Goal: Task Accomplishment & Management: Use online tool/utility

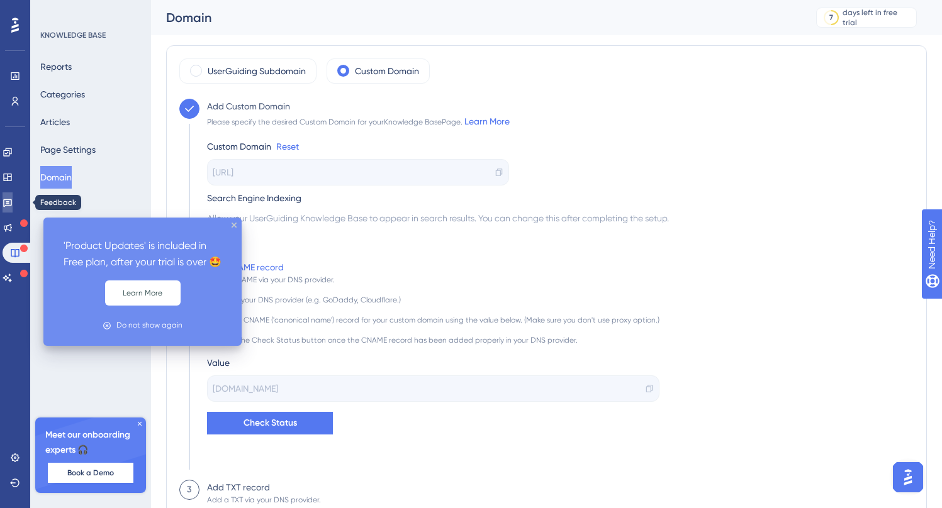
click at [13, 197] on link at bounding box center [8, 203] width 10 height 20
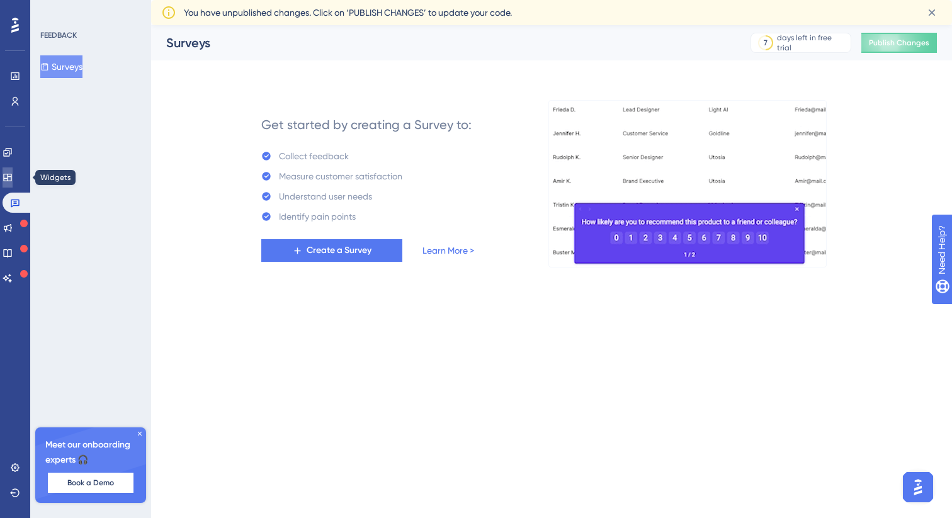
click at [13, 176] on link at bounding box center [8, 177] width 10 height 20
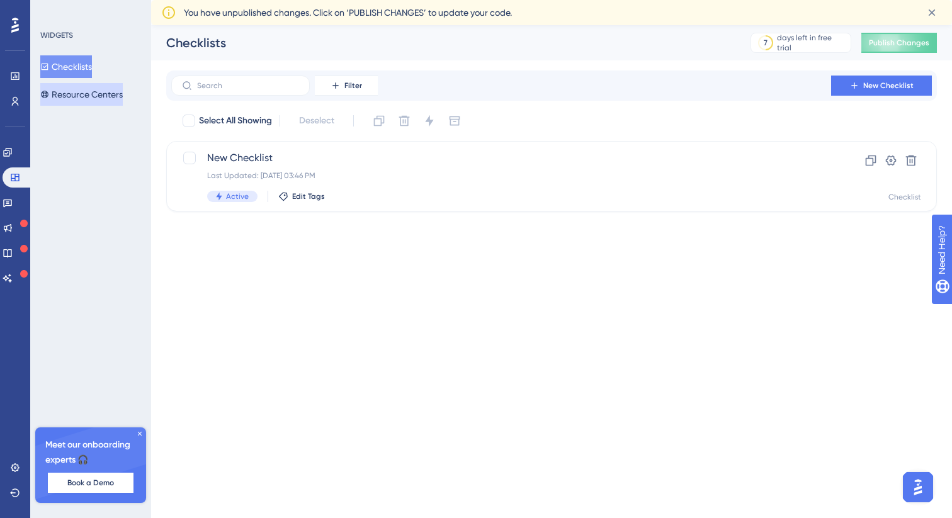
click at [79, 97] on button "Resource Centers" at bounding box center [81, 94] width 82 height 23
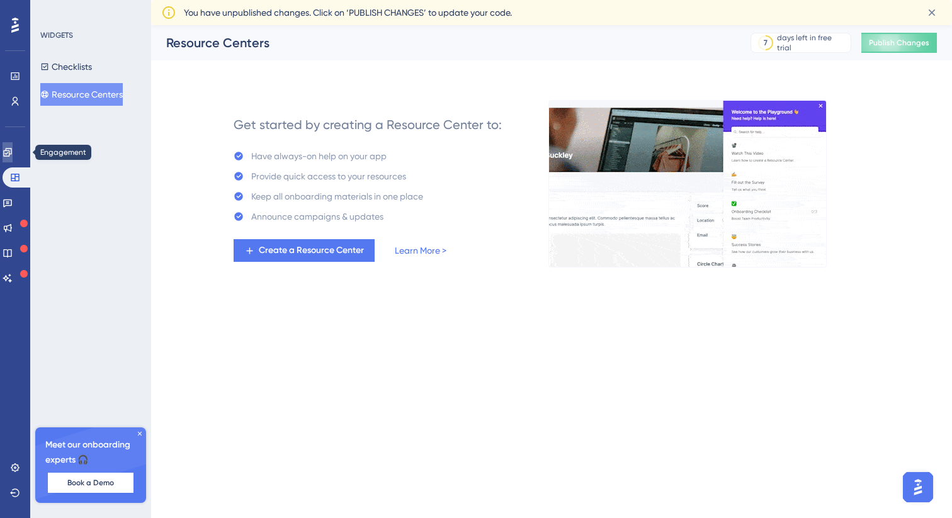
click at [8, 160] on link at bounding box center [8, 152] width 10 height 20
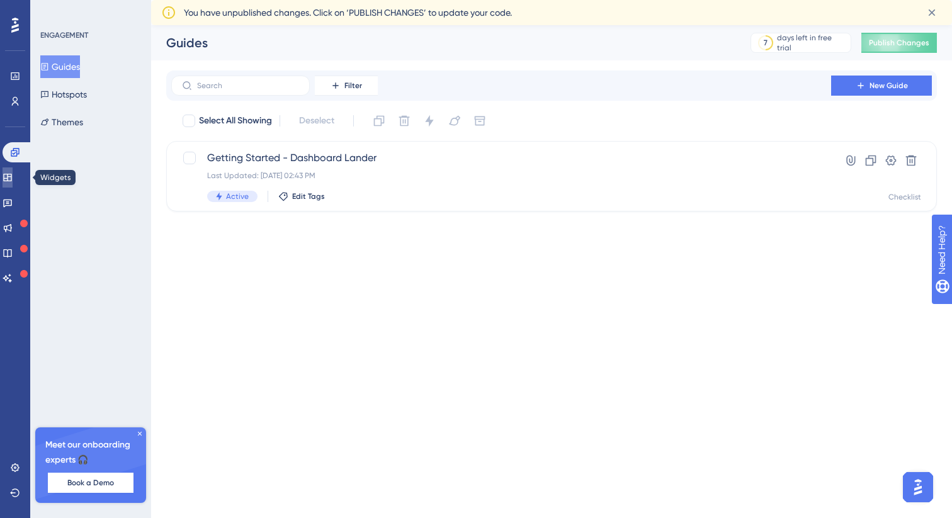
click at [13, 181] on link at bounding box center [8, 177] width 10 height 20
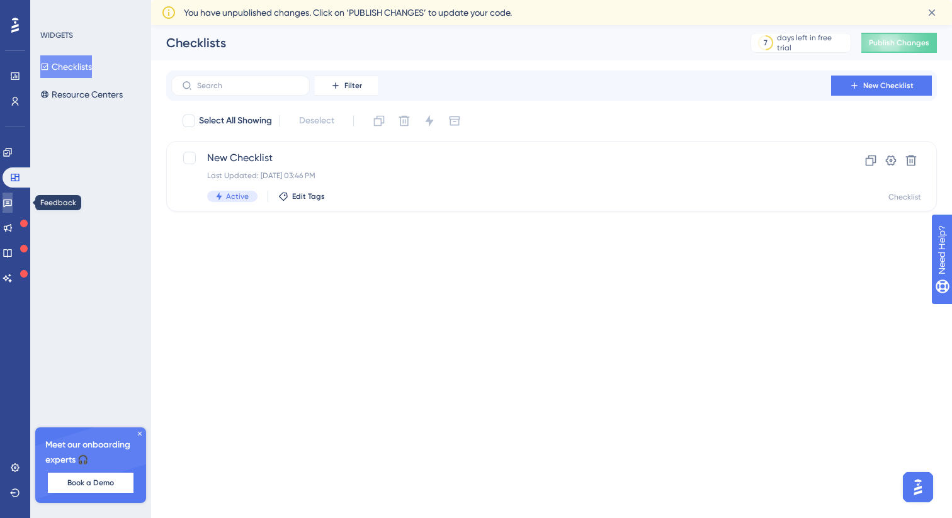
click at [13, 194] on link at bounding box center [8, 203] width 10 height 20
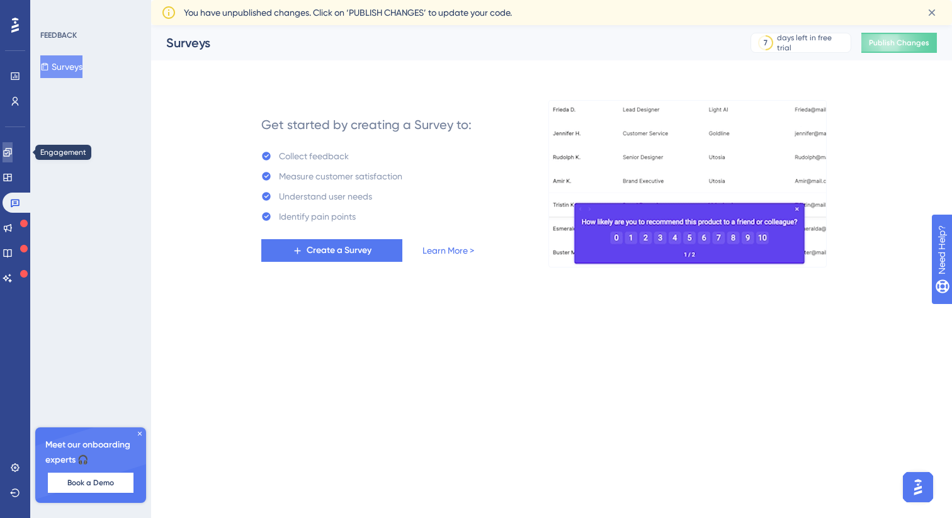
click at [9, 151] on icon at bounding box center [8, 152] width 10 height 10
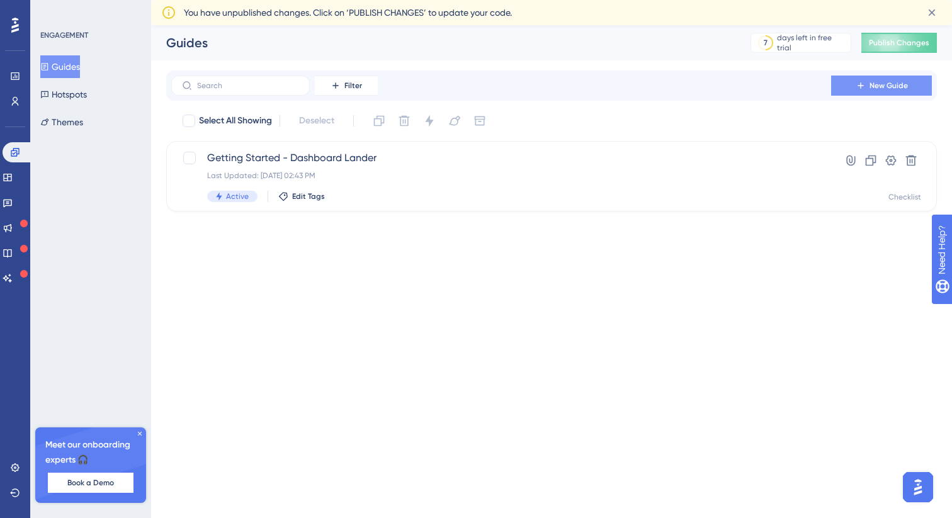
click at [879, 81] on span "New Guide" at bounding box center [888, 86] width 38 height 10
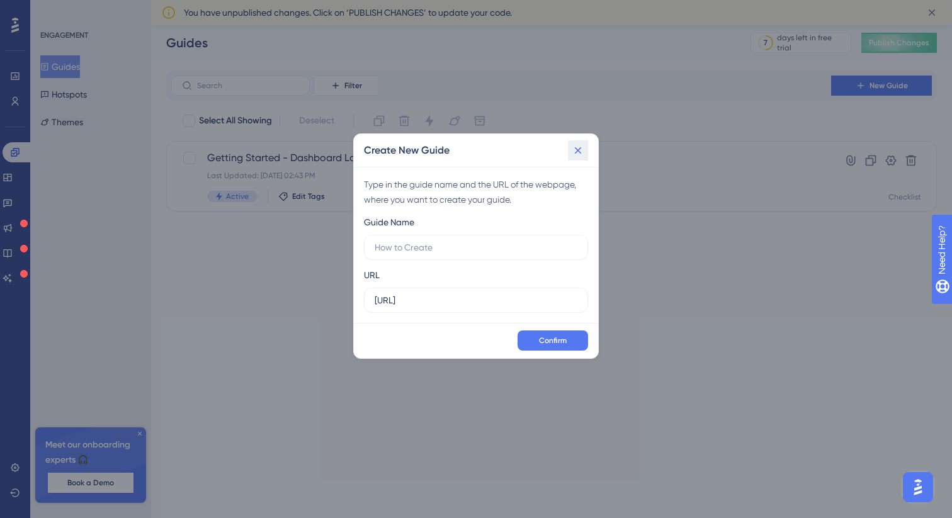
click at [580, 153] on icon at bounding box center [577, 150] width 13 height 13
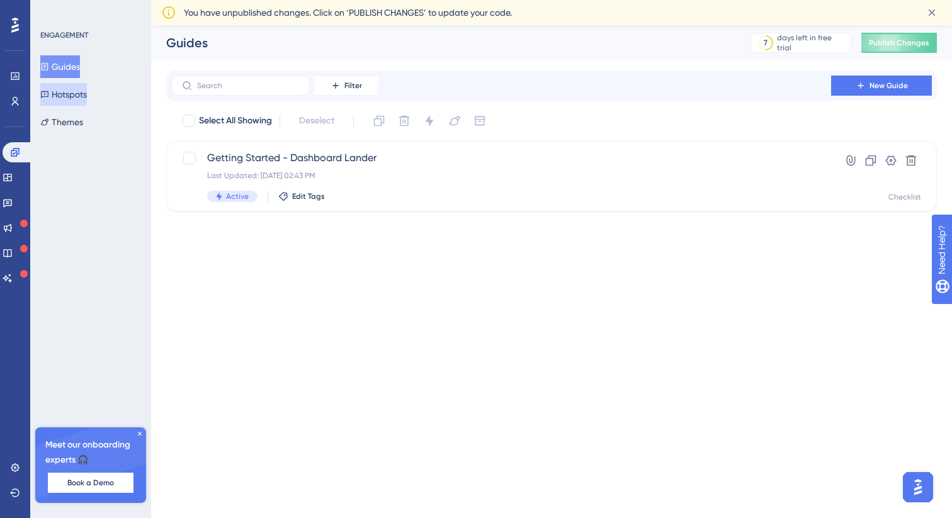
click at [81, 92] on button "Hotspots" at bounding box center [63, 94] width 47 height 23
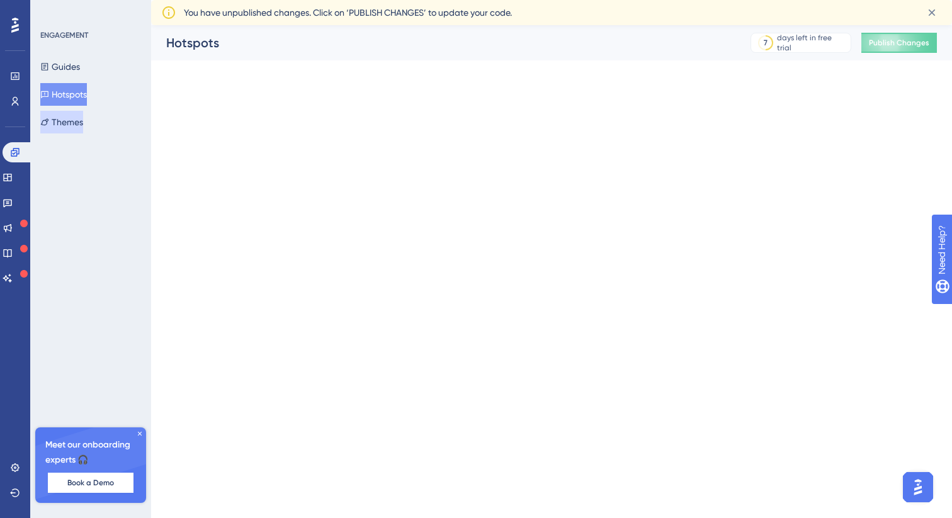
click at [69, 118] on button "Themes" at bounding box center [61, 122] width 43 height 23
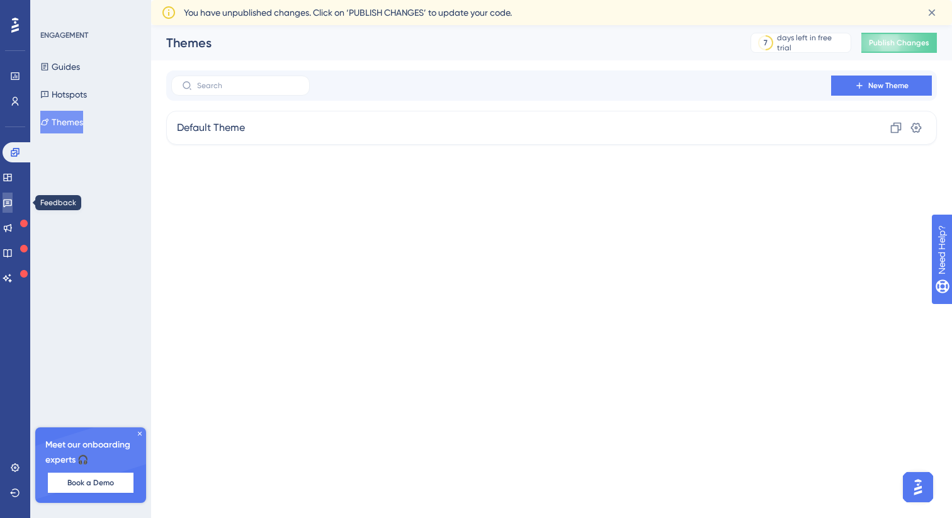
click at [12, 202] on icon at bounding box center [8, 203] width 10 height 10
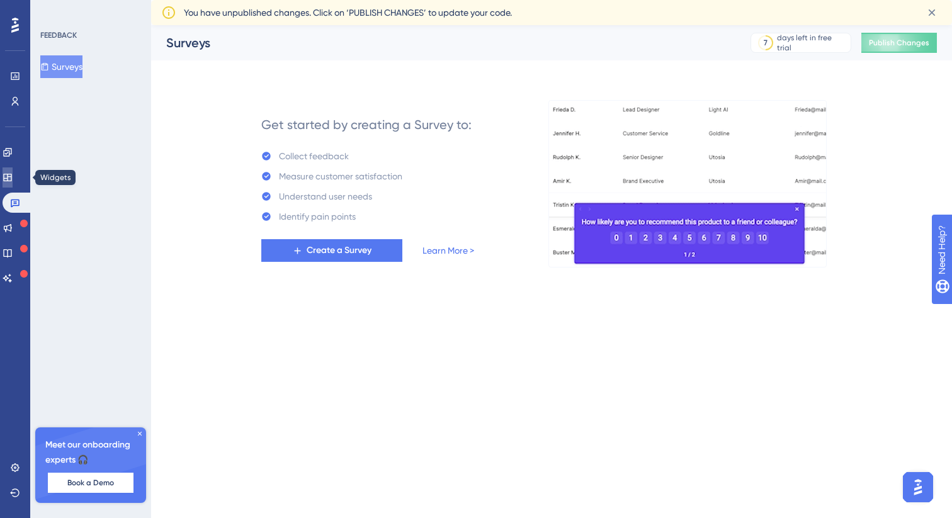
click at [13, 175] on link at bounding box center [8, 177] width 10 height 20
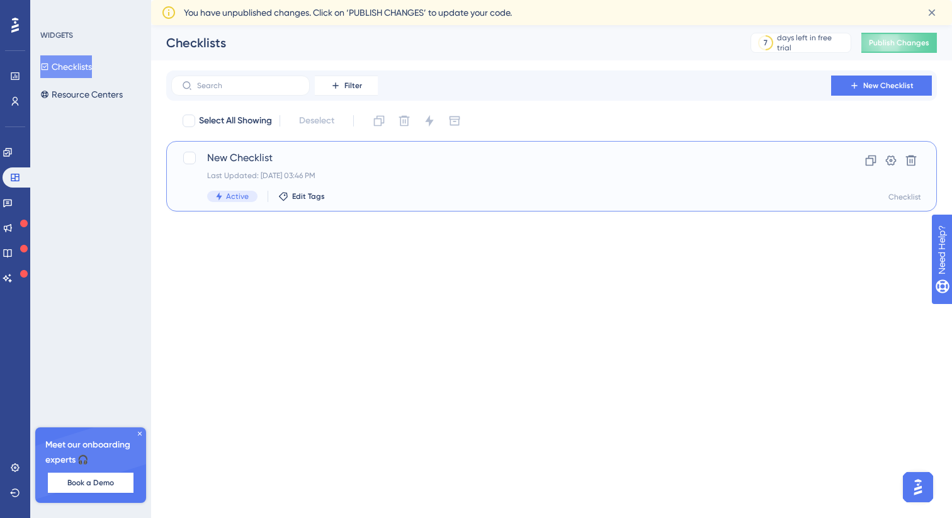
click at [283, 157] on span "New Checklist" at bounding box center [501, 157] width 588 height 15
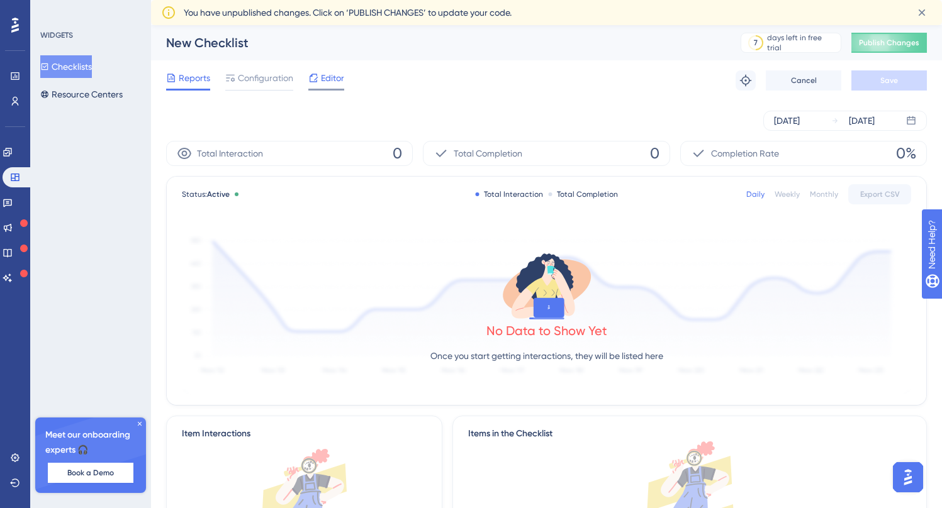
click at [342, 78] on span "Editor" at bounding box center [332, 77] width 23 height 15
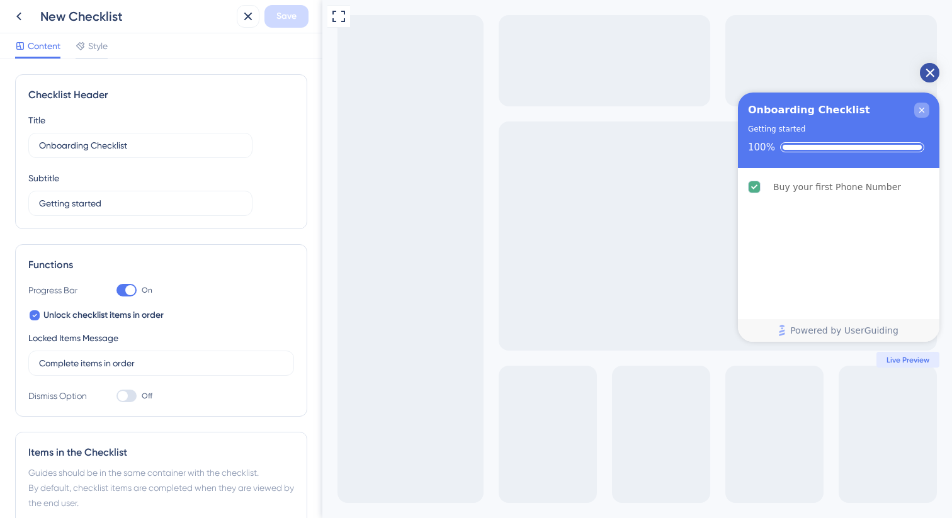
click at [926, 113] on div "Close Checklist" at bounding box center [921, 110] width 15 height 15
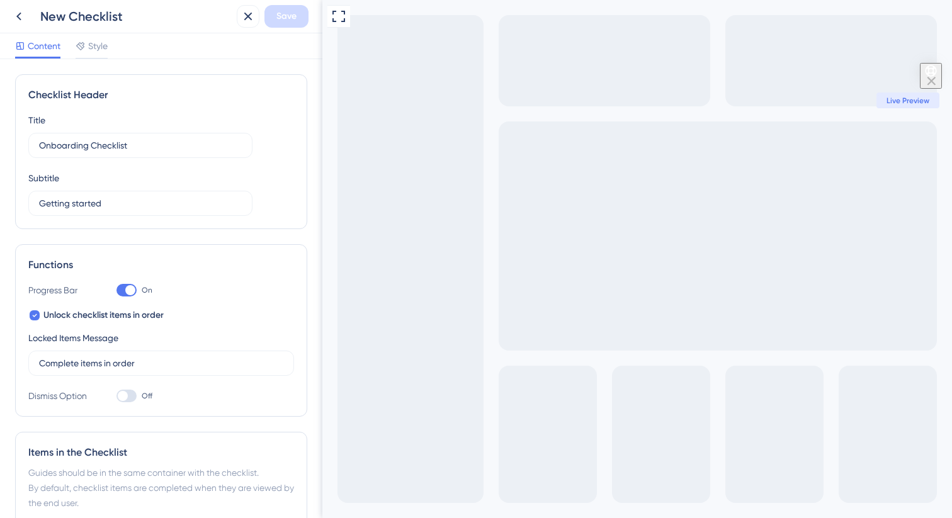
click at [931, 77] on icon "Open Checklist" at bounding box center [930, 71] width 12 height 12
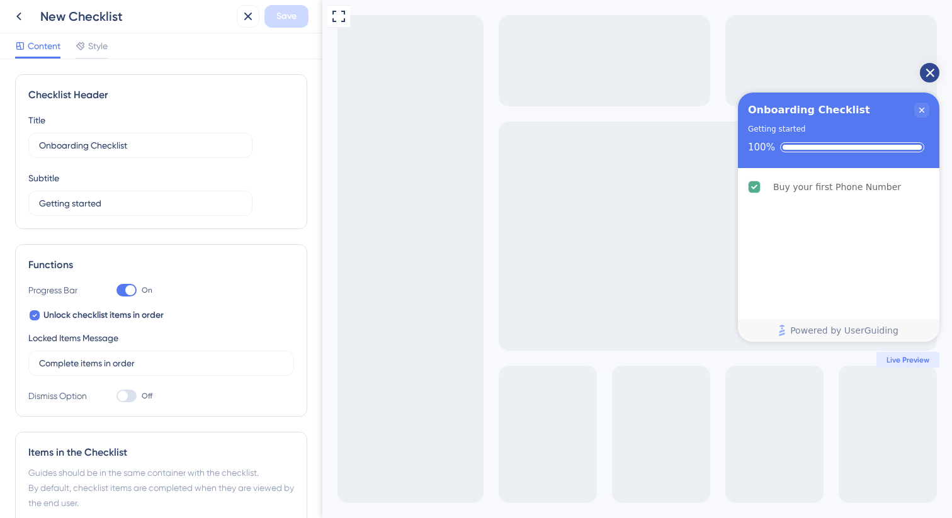
click at [933, 76] on icon "Open Checklist" at bounding box center [929, 73] width 8 height 8
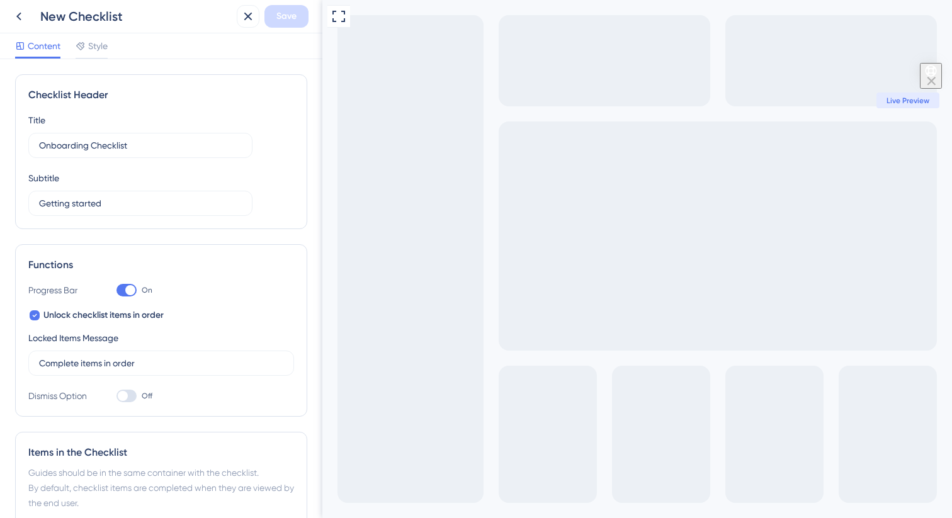
click at [933, 76] on icon "Open Checklist" at bounding box center [929, 70] width 11 height 11
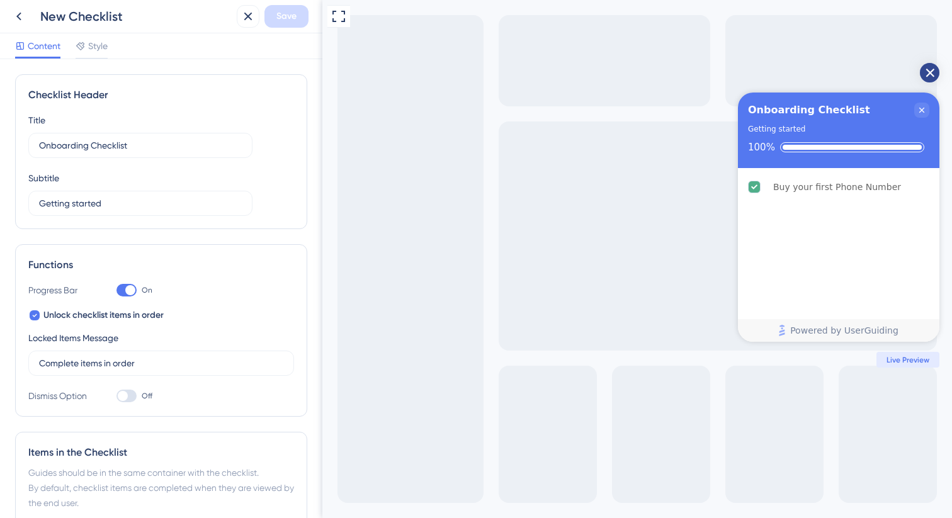
click at [933, 76] on icon "Open Checklist" at bounding box center [929, 73] width 8 height 8
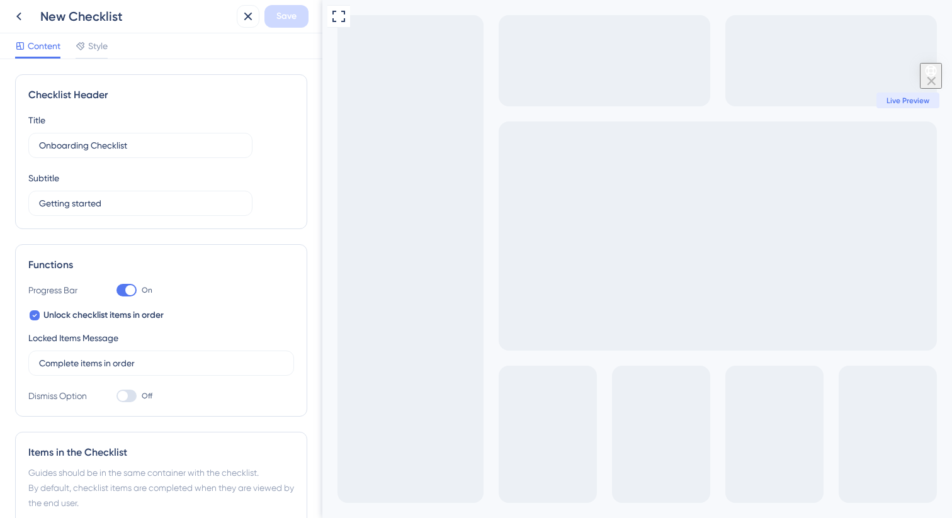
click at [933, 76] on icon "Open Checklist" at bounding box center [929, 70] width 11 height 11
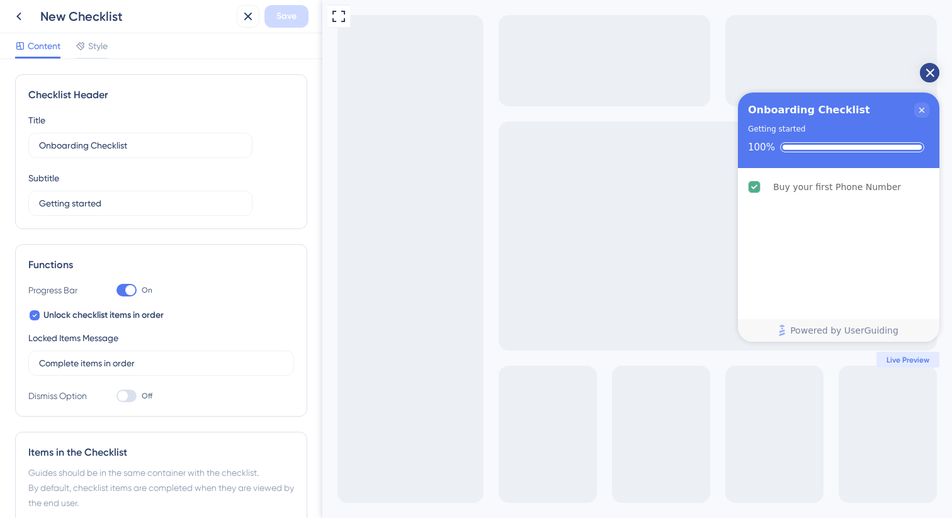
click at [933, 76] on icon "Open Checklist" at bounding box center [929, 73] width 8 height 8
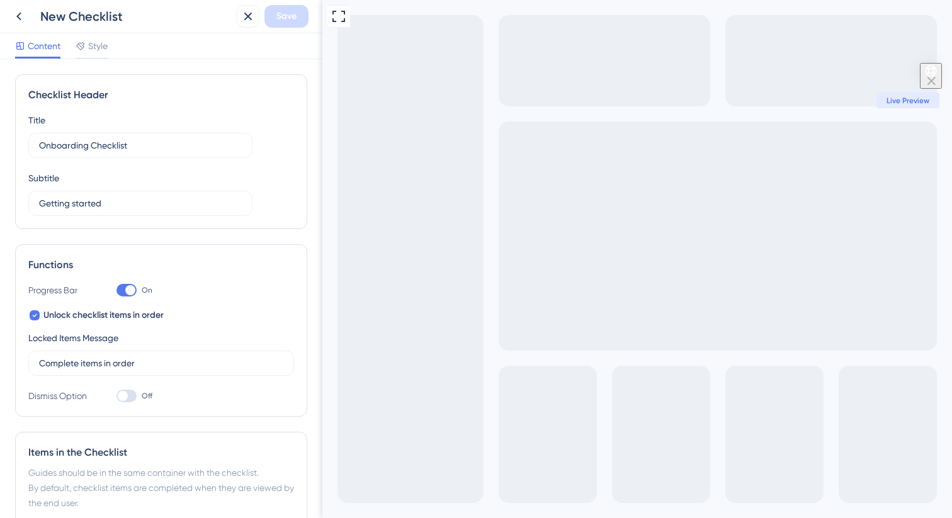
click at [933, 76] on icon "Open Checklist" at bounding box center [929, 70] width 11 height 11
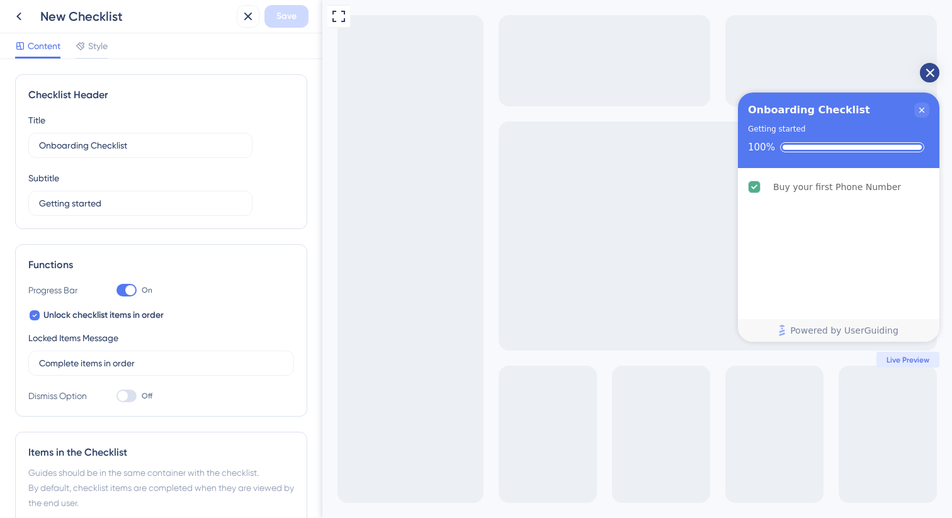
click at [933, 76] on icon "Open Checklist" at bounding box center [929, 73] width 8 height 8
